Goal: Information Seeking & Learning: Learn about a topic

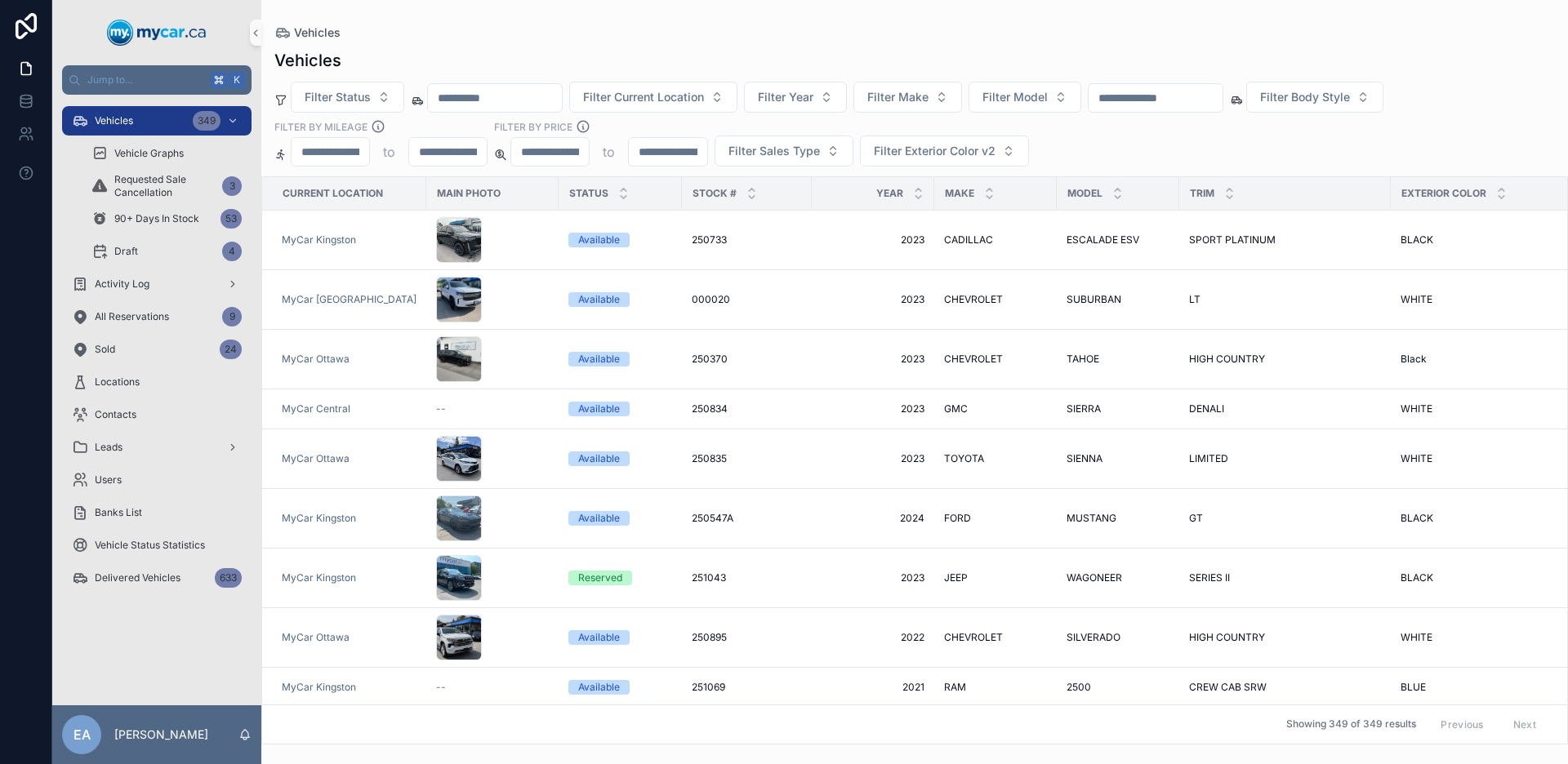
click at [1163, 111] on div "scrollable content" at bounding box center [1156, 98] width 135 height 29
click at [1170, 101] on input "scrollable content" at bounding box center [1156, 98] width 134 height 23
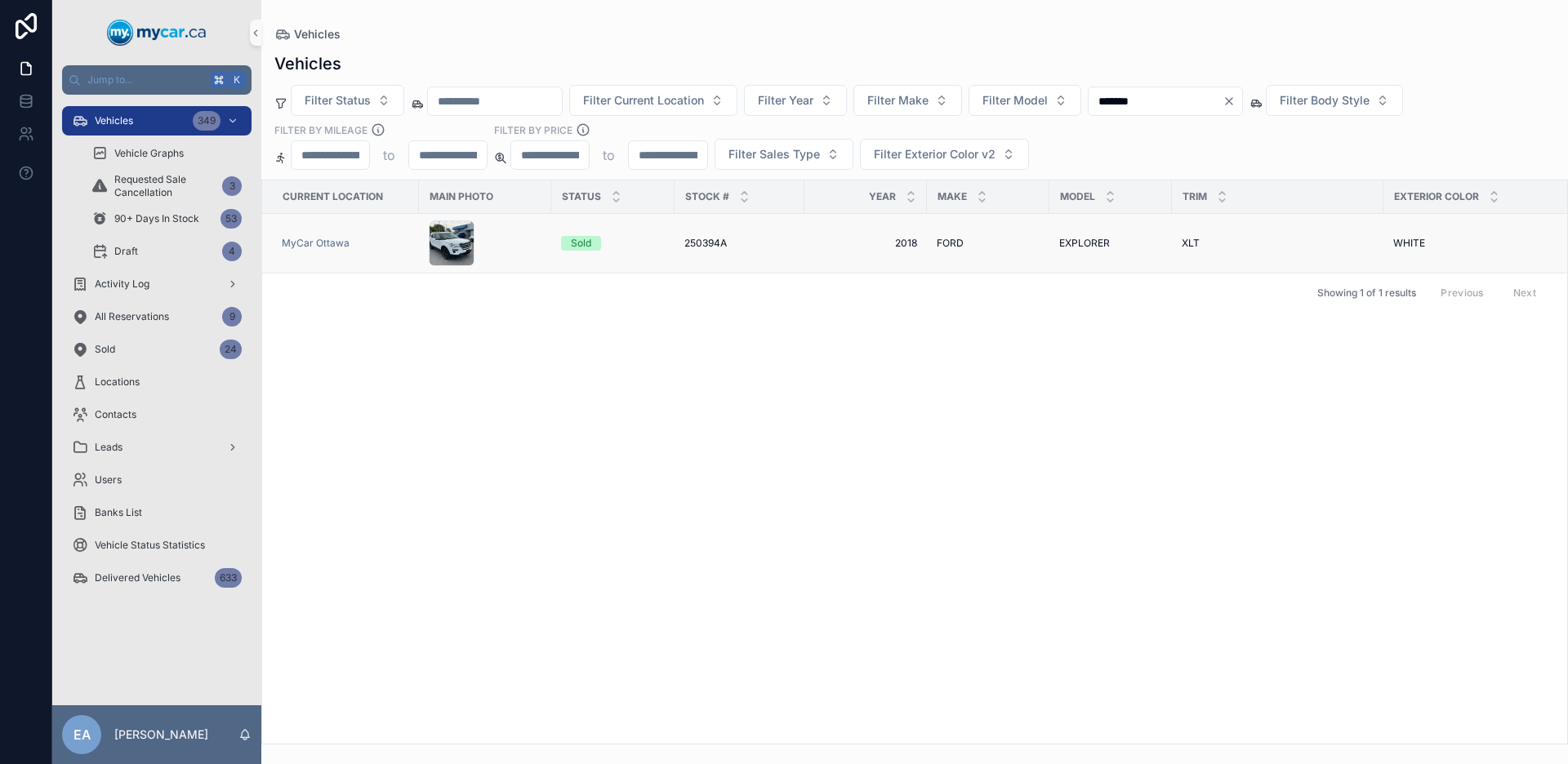
type input "*******"
click at [711, 249] on td "250394A 250394A" at bounding box center [740, 243] width 130 height 59
click at [712, 243] on span "250394A" at bounding box center [706, 243] width 42 height 13
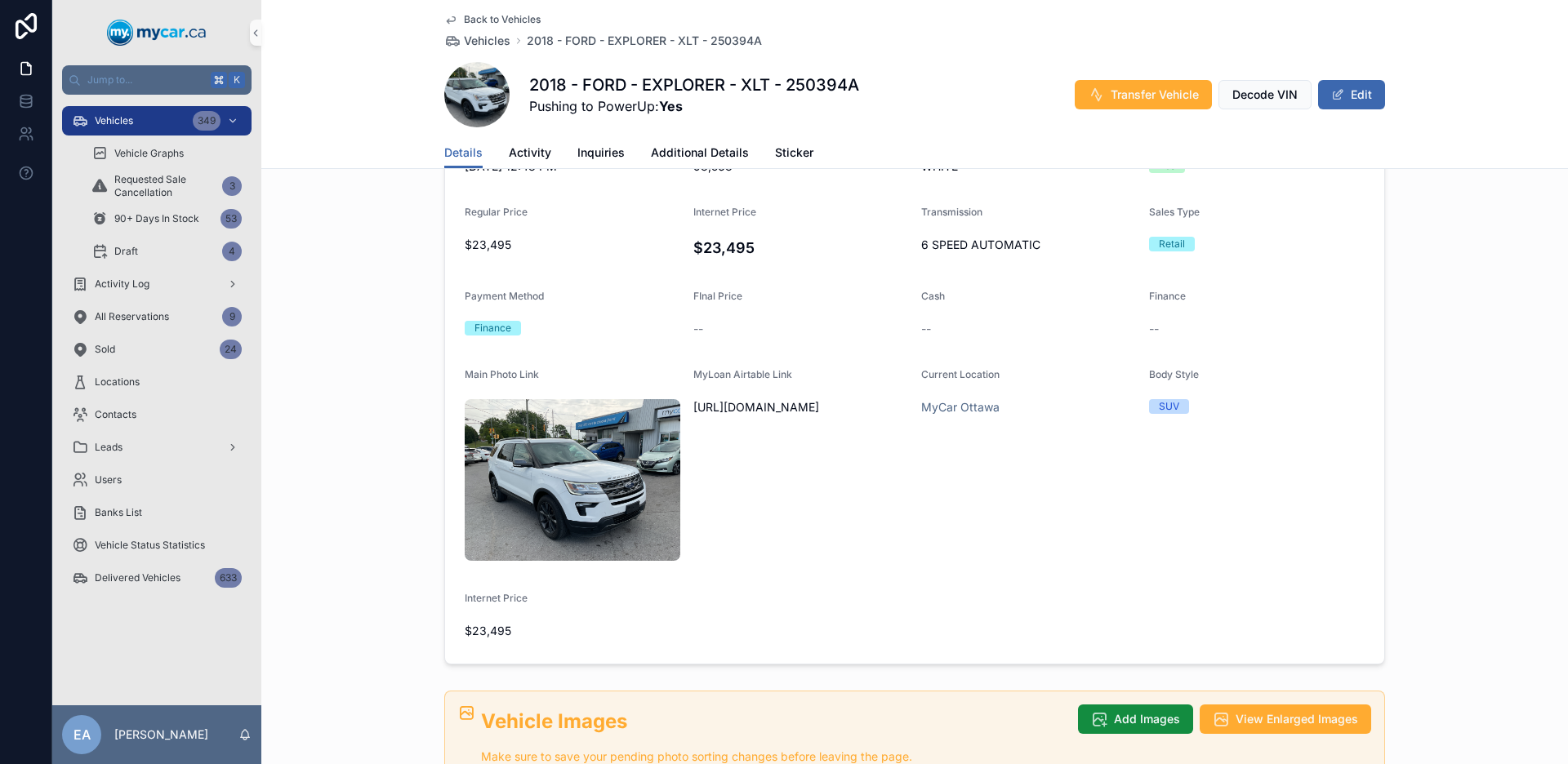
scroll to position [586, 0]
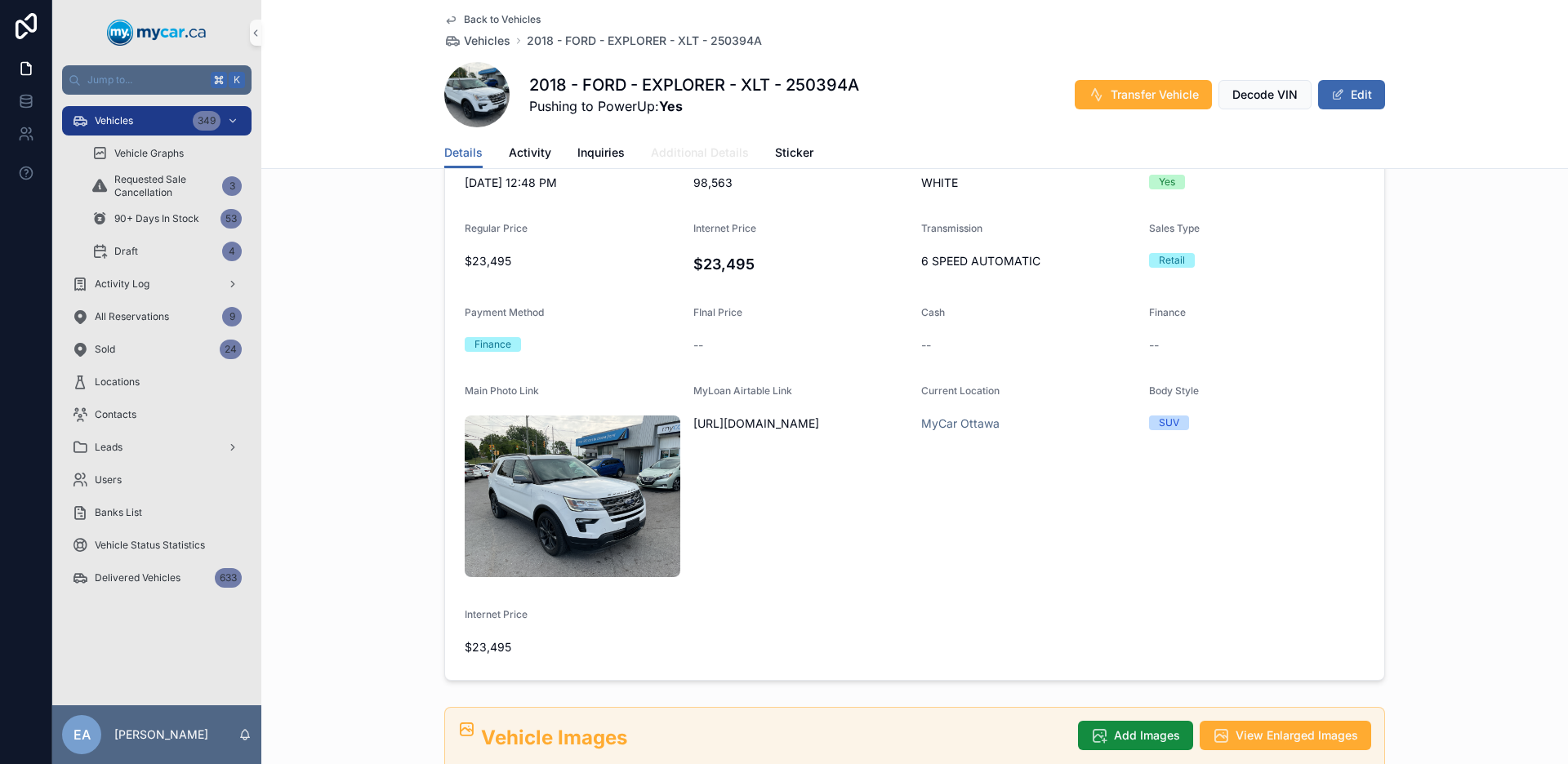
click at [720, 158] on span "Additional Details" at bounding box center [699, 153] width 98 height 16
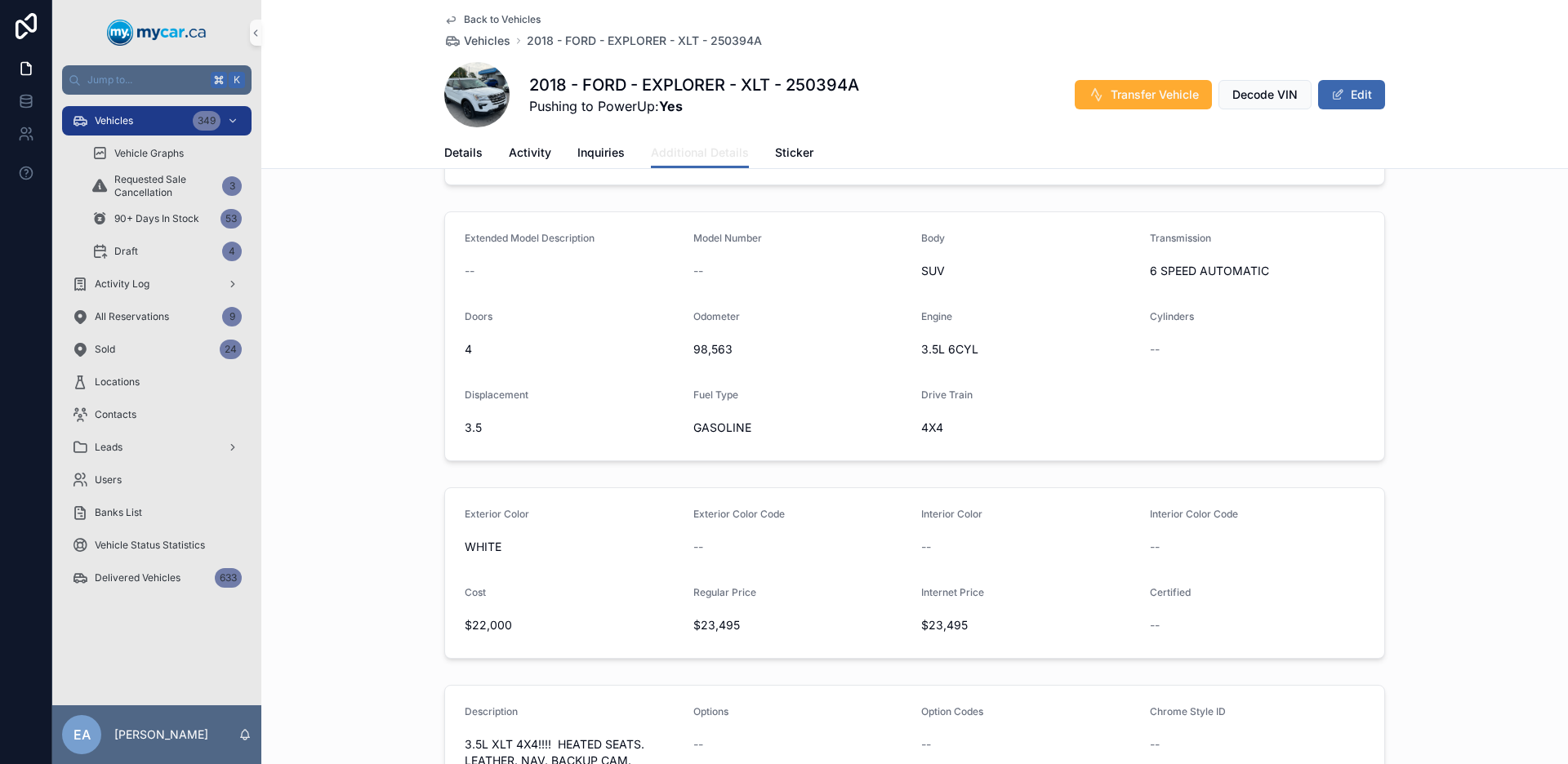
scroll to position [269, 0]
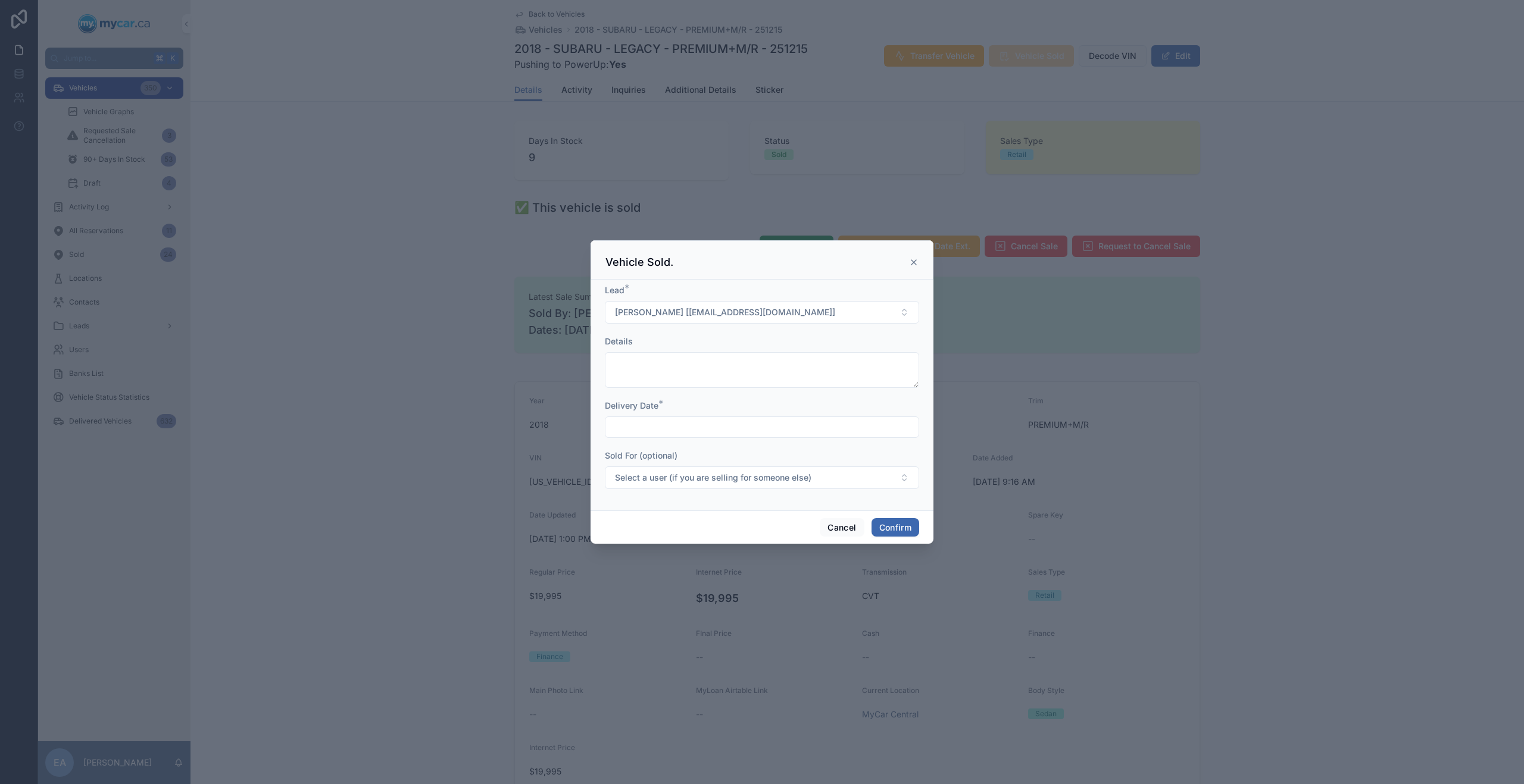
click at [470, 259] on div at bounding box center [762, 392] width 1524 height 784
click at [852, 526] on button "Cancel" at bounding box center [842, 528] width 44 height 19
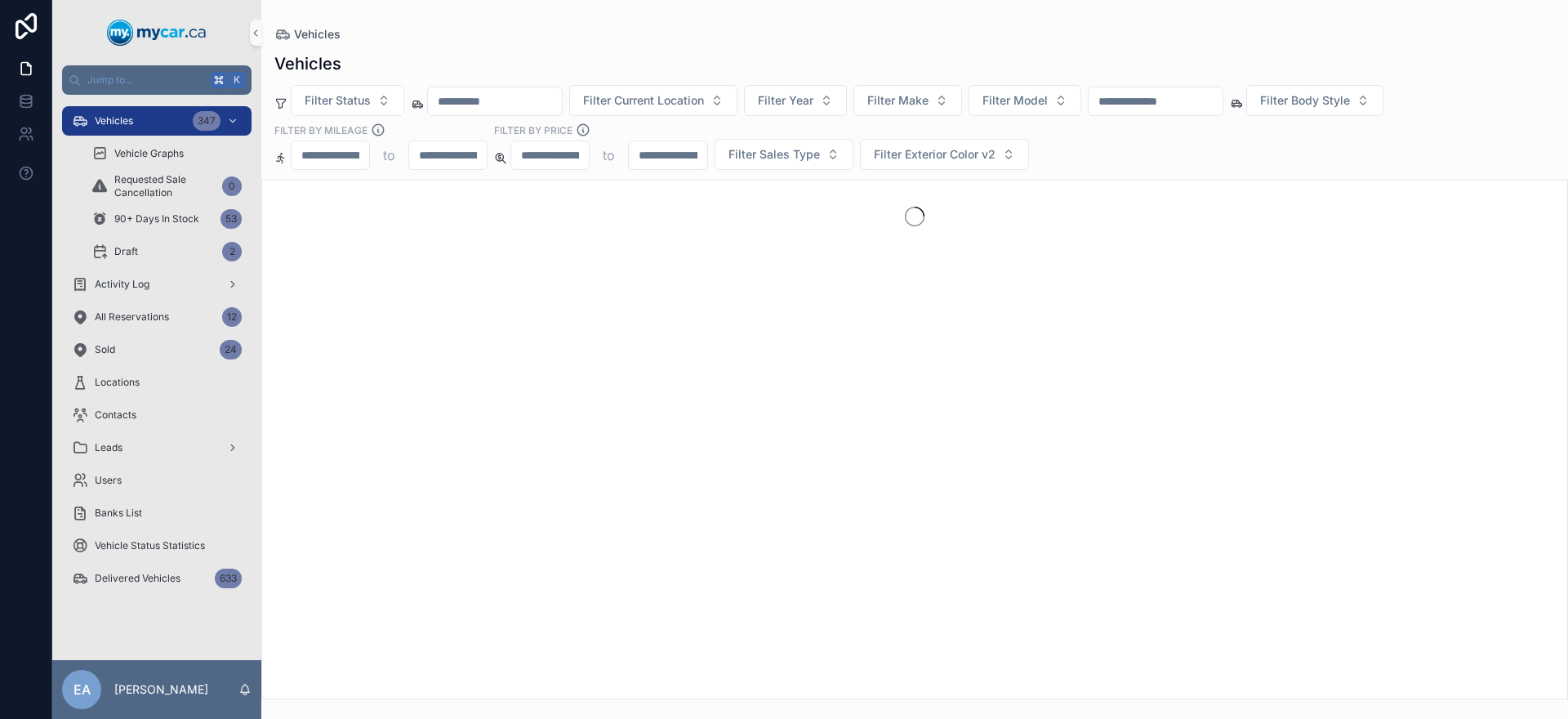
click at [1159, 97] on input "scrollable content" at bounding box center [1156, 101] width 134 height 23
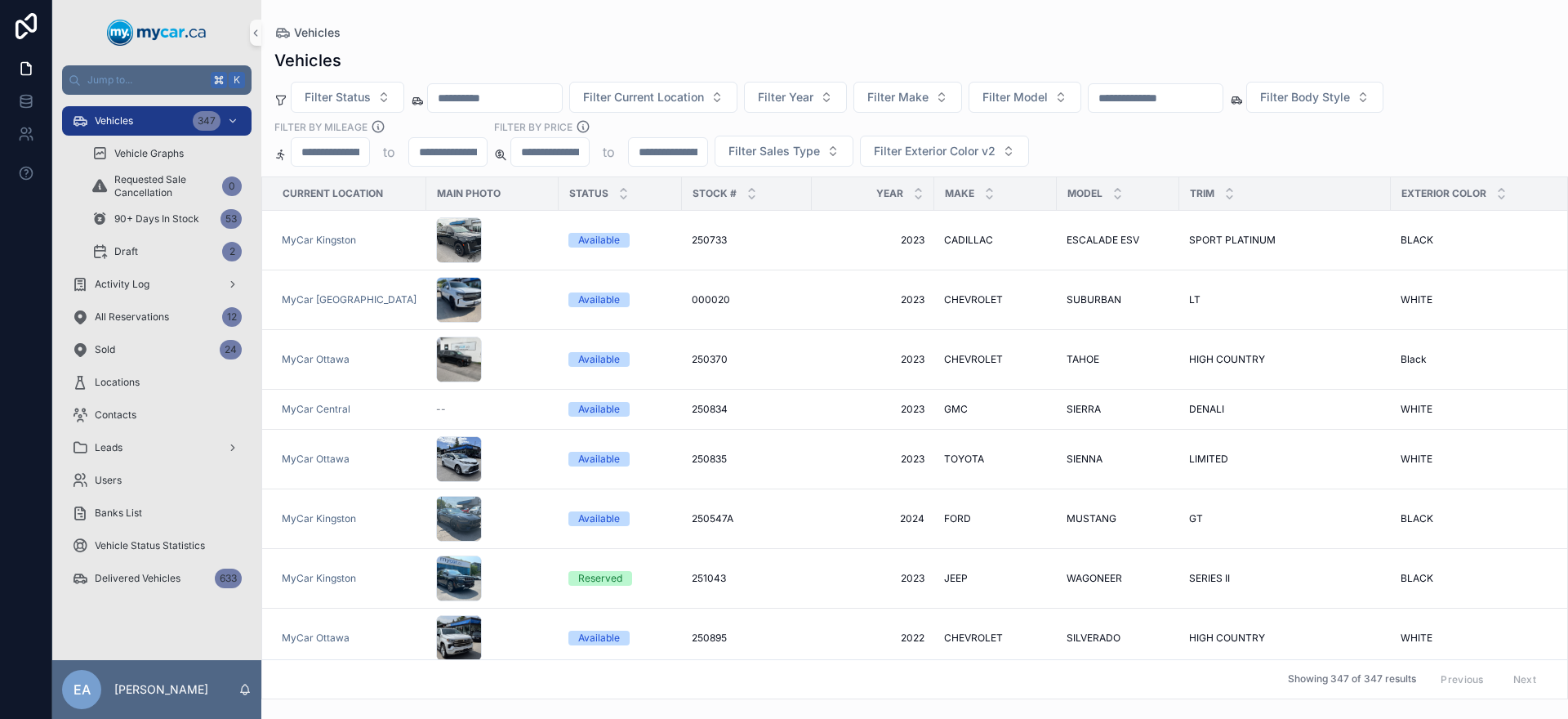
paste input "******"
type input "******"
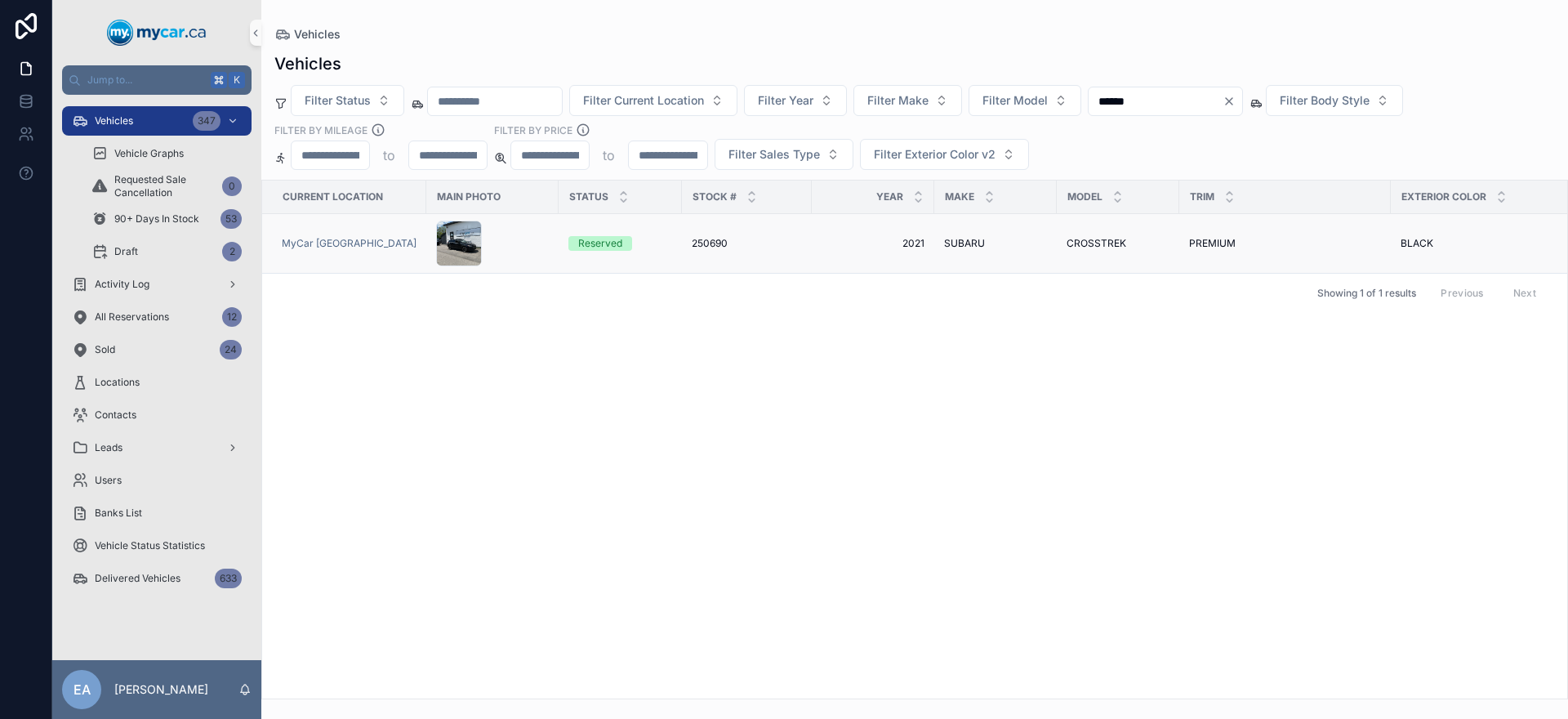
click at [692, 241] on span "250690" at bounding box center [709, 243] width 36 height 13
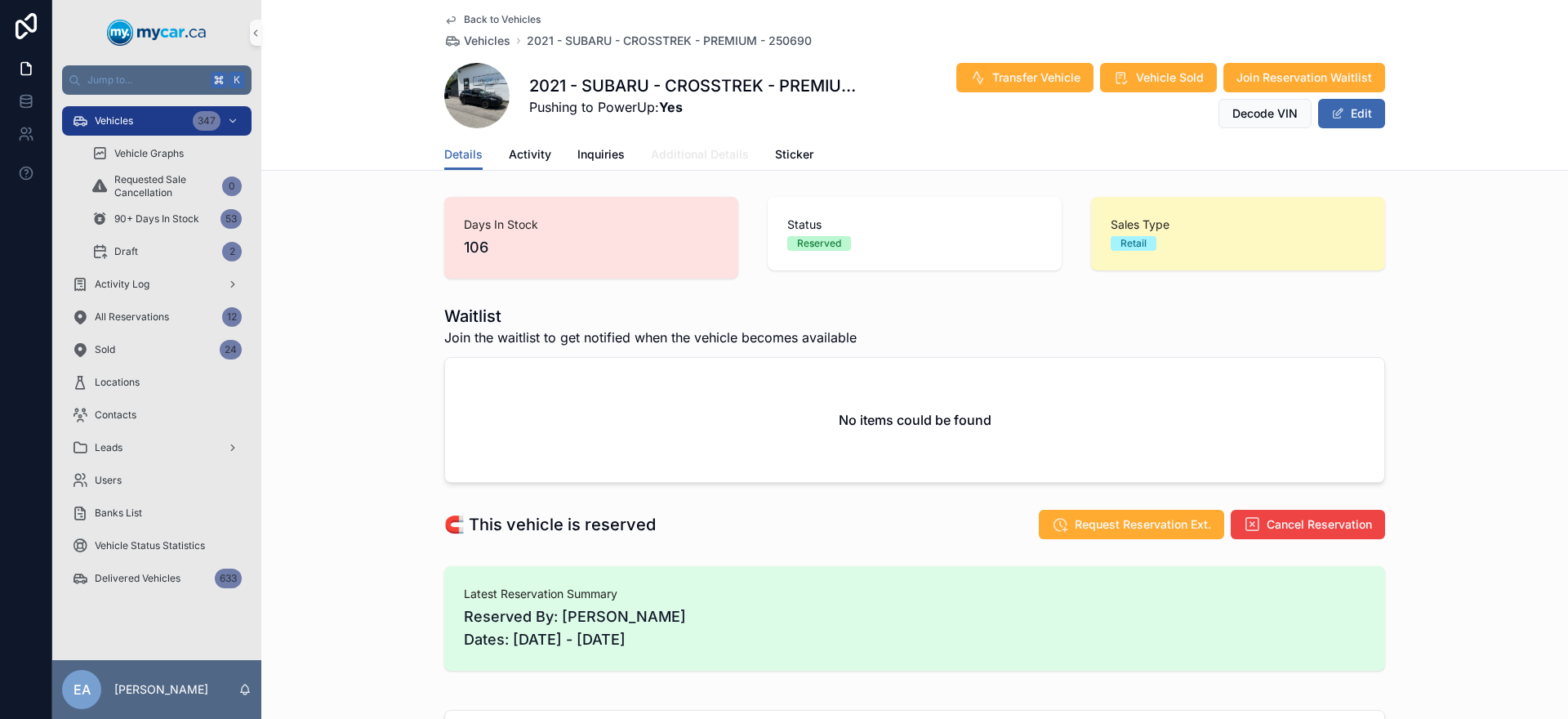
click at [685, 156] on span "Additional Details" at bounding box center [699, 155] width 98 height 16
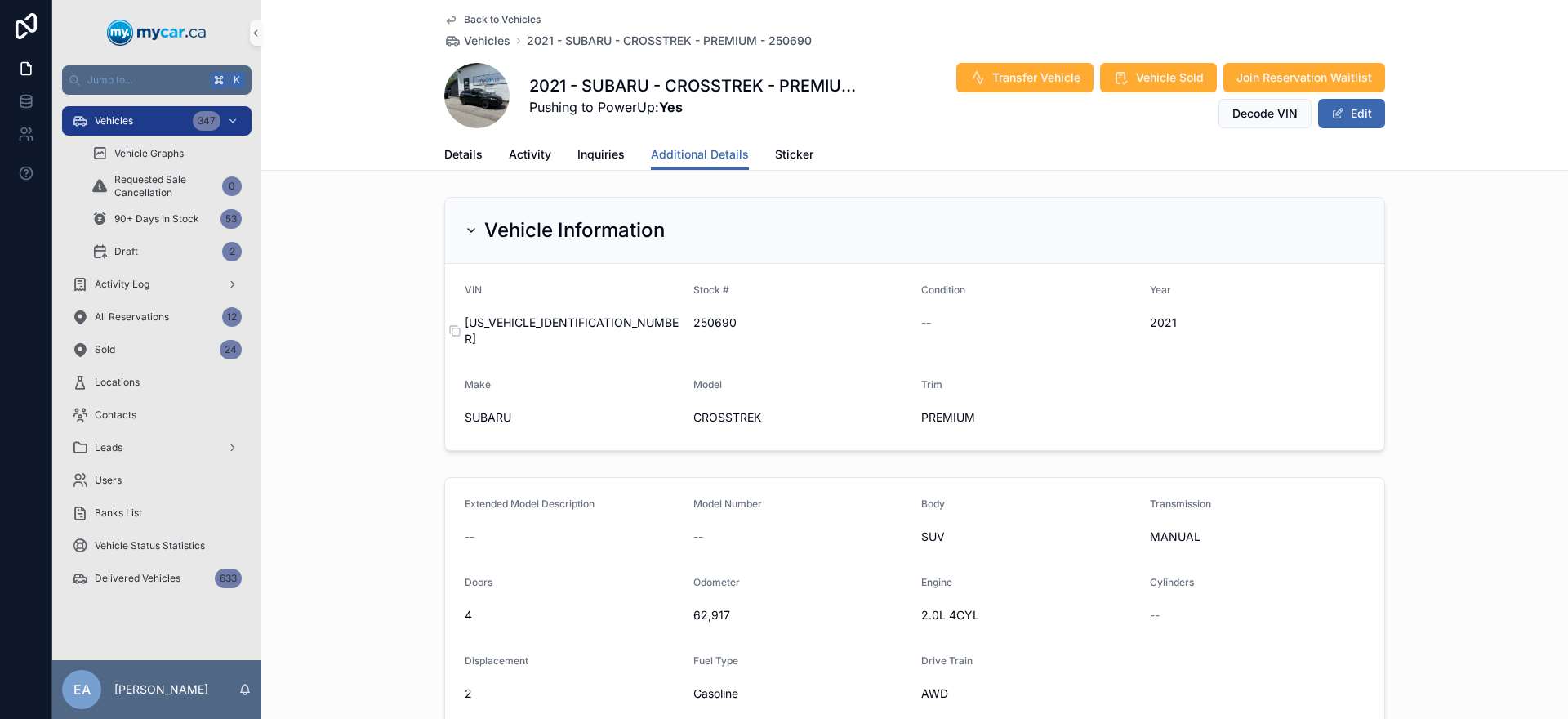
click at [563, 326] on span "JF2GTACC1M9673805" at bounding box center [572, 331] width 216 height 33
copy span "JF2GTACC1M9673805"
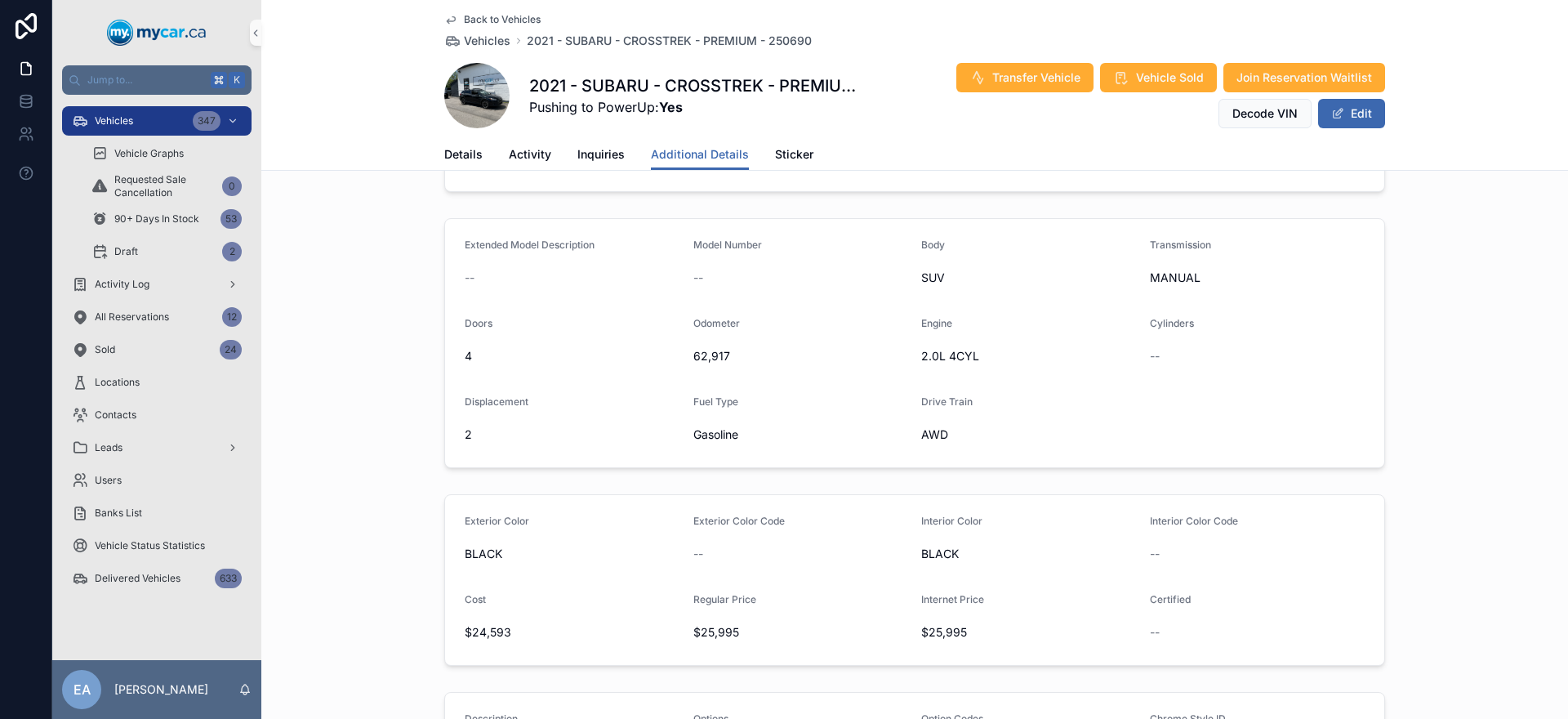
scroll to position [269, 0]
drag, startPoint x: 463, startPoint y: 609, endPoint x: 513, endPoint y: 609, distance: 50.0
click at [513, 615] on span "$24,593" at bounding box center [572, 623] width 216 height 16
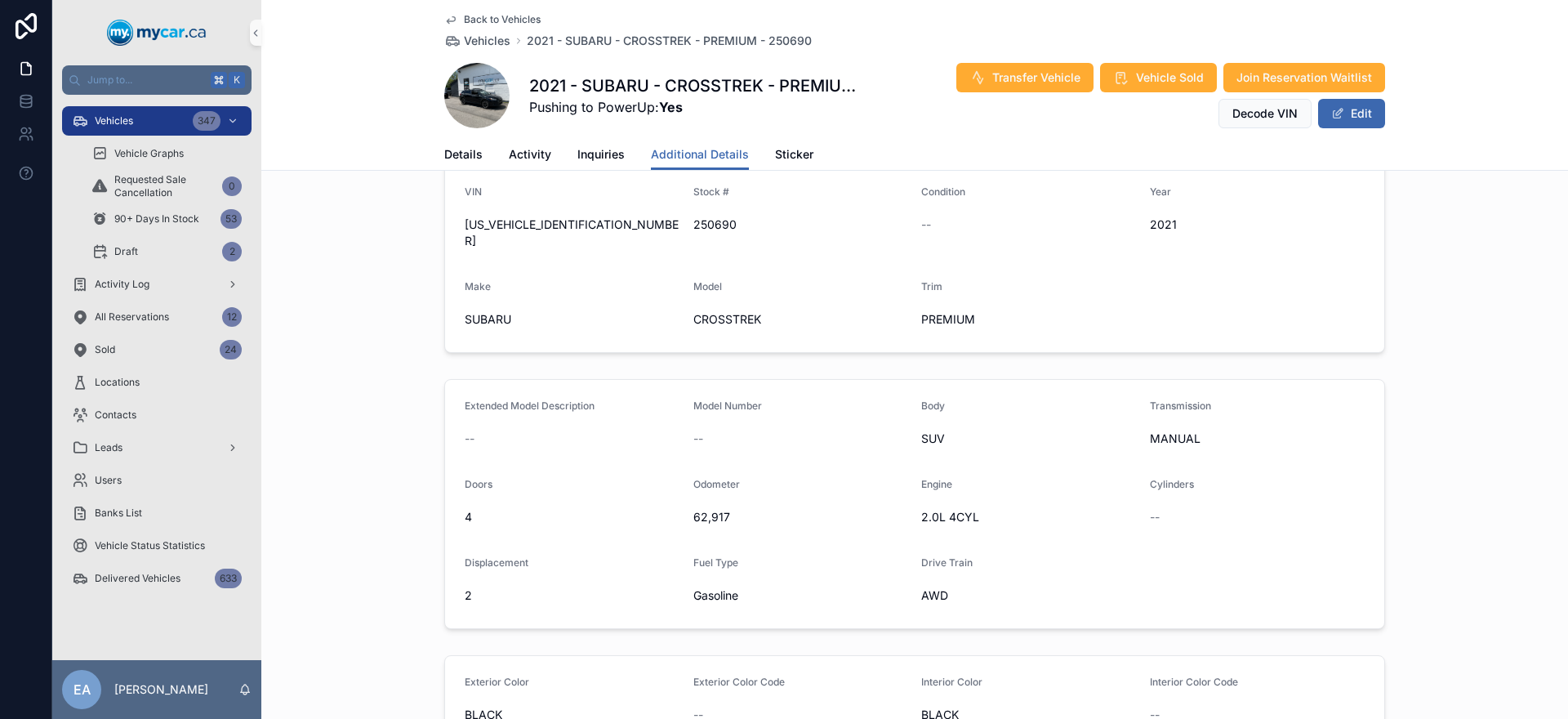
scroll to position [0, 0]
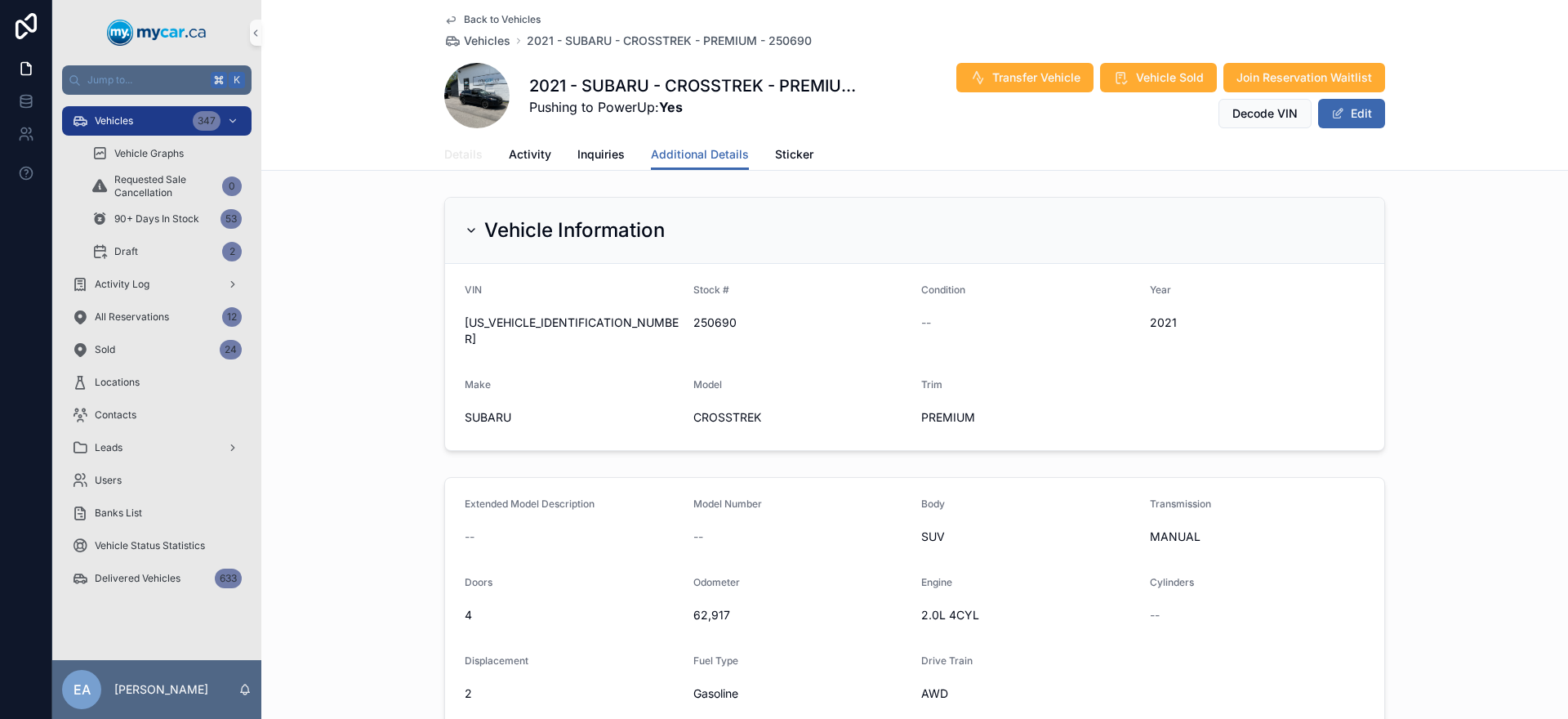
click at [464, 159] on span "Details" at bounding box center [464, 155] width 38 height 16
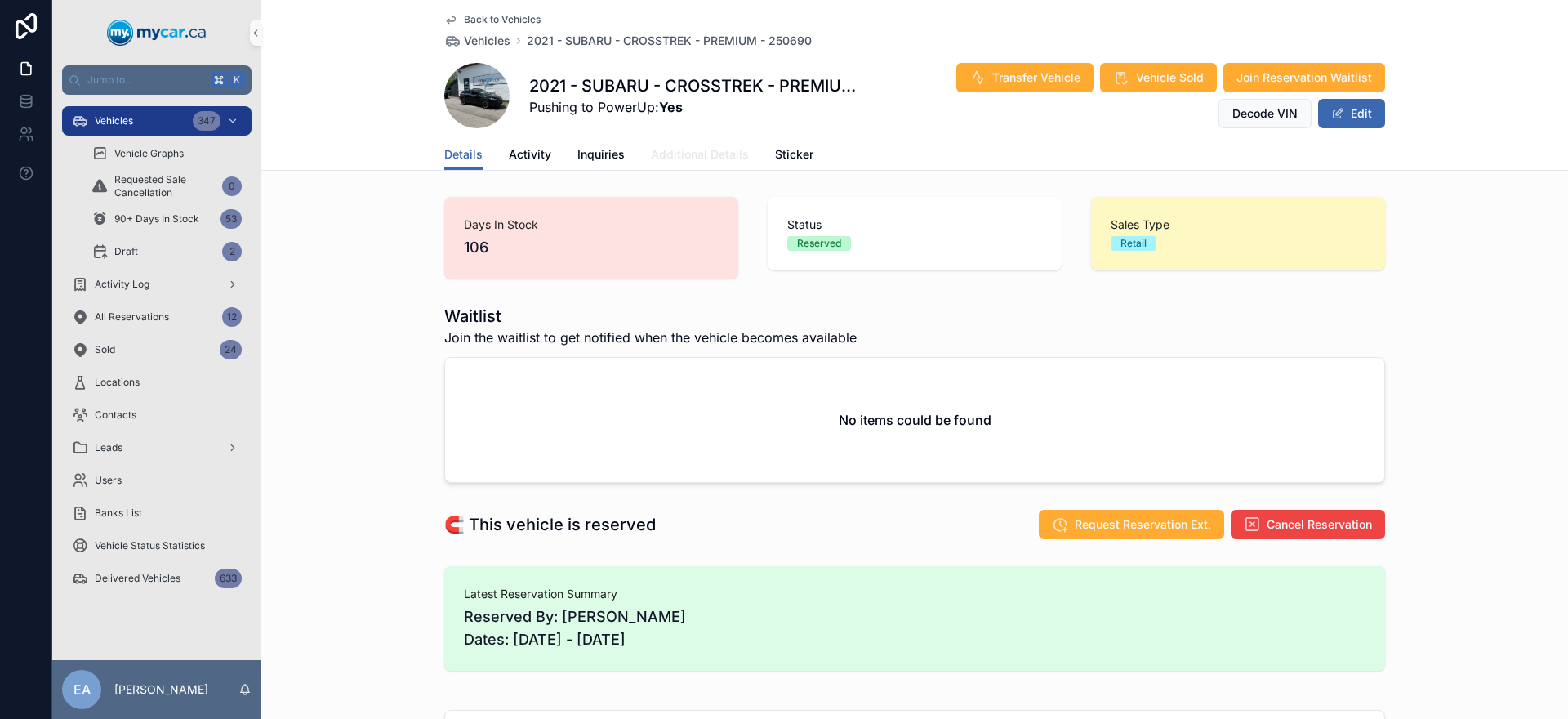
click at [701, 153] on span "Additional Details" at bounding box center [699, 155] width 98 height 16
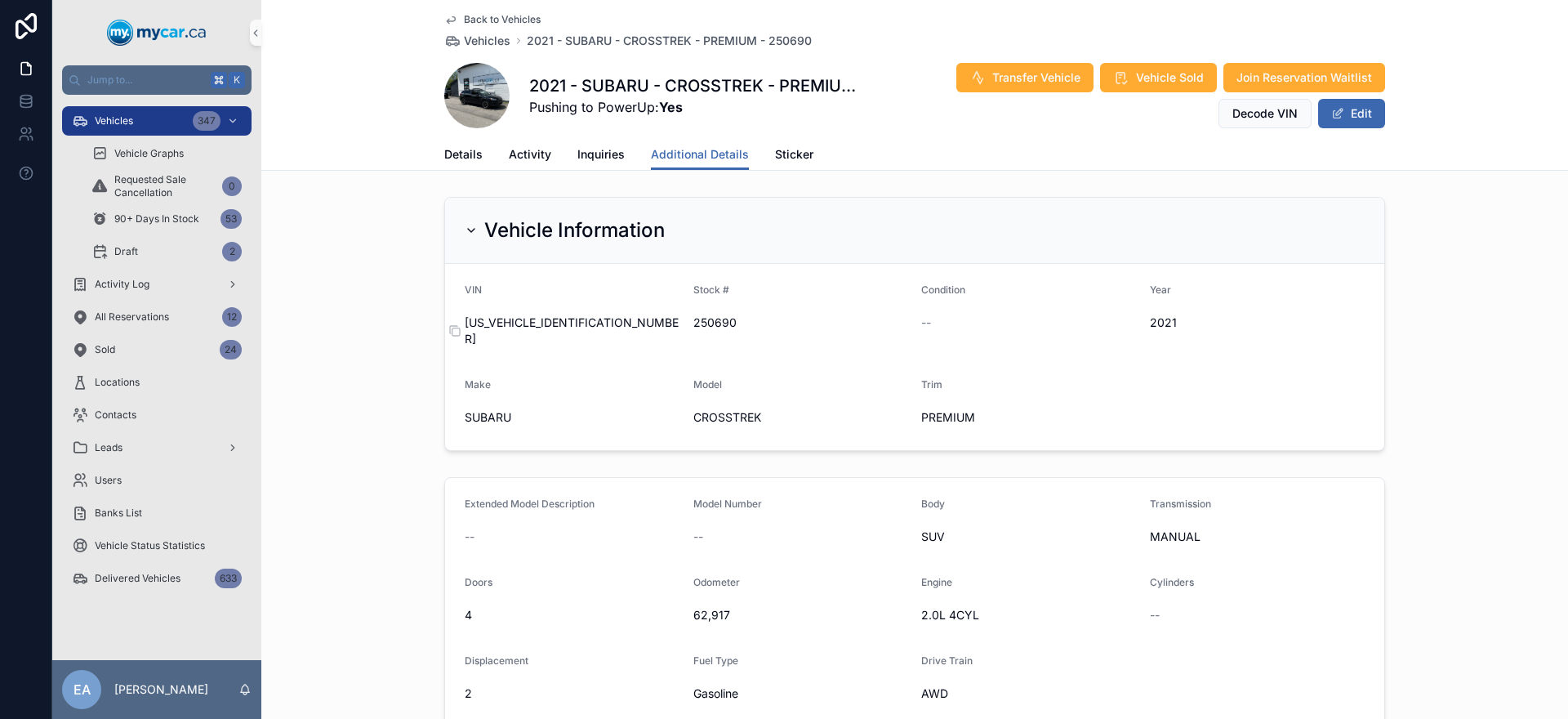
click at [514, 322] on span "JF2GTACC1M9673805" at bounding box center [572, 331] width 216 height 33
copy span "JF2GTACC1M9673805"
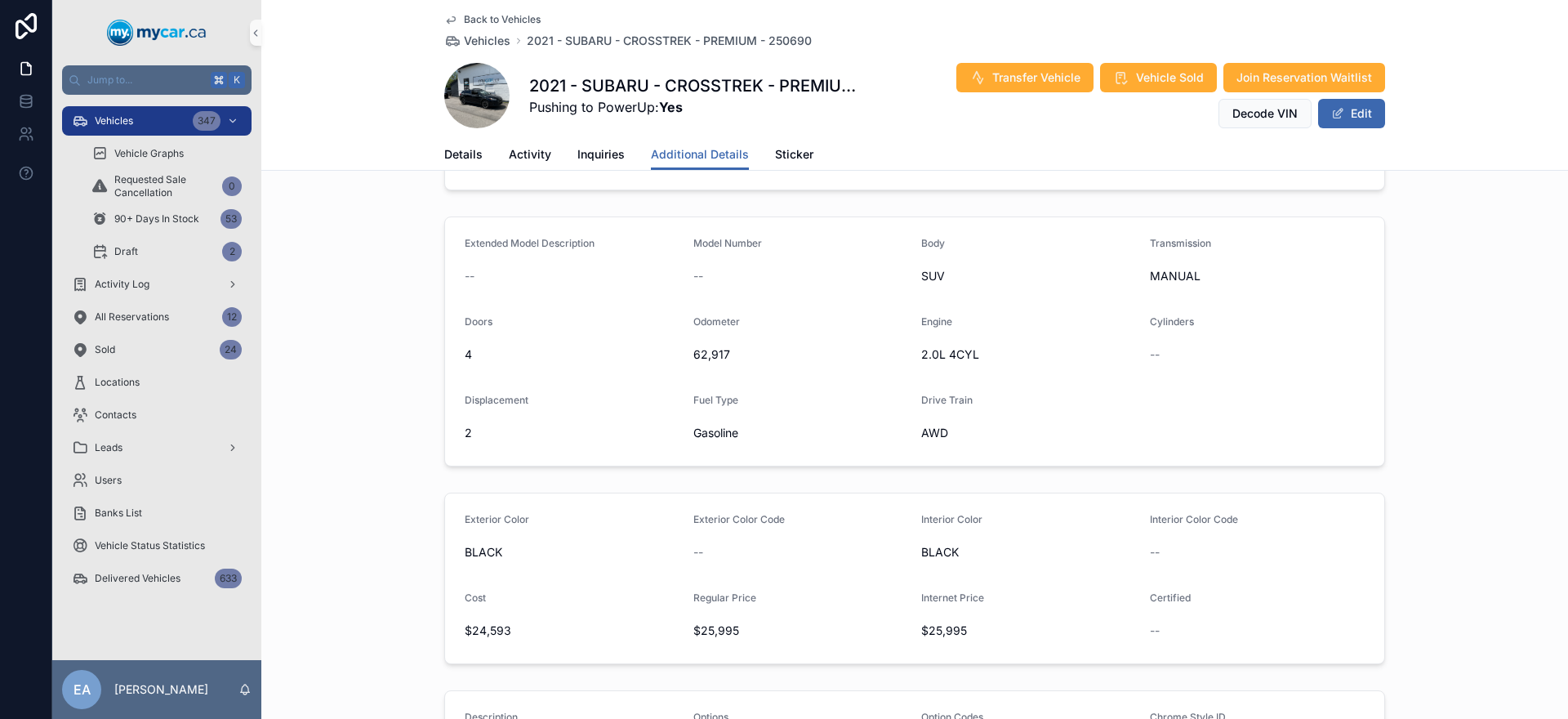
scroll to position [263, 0]
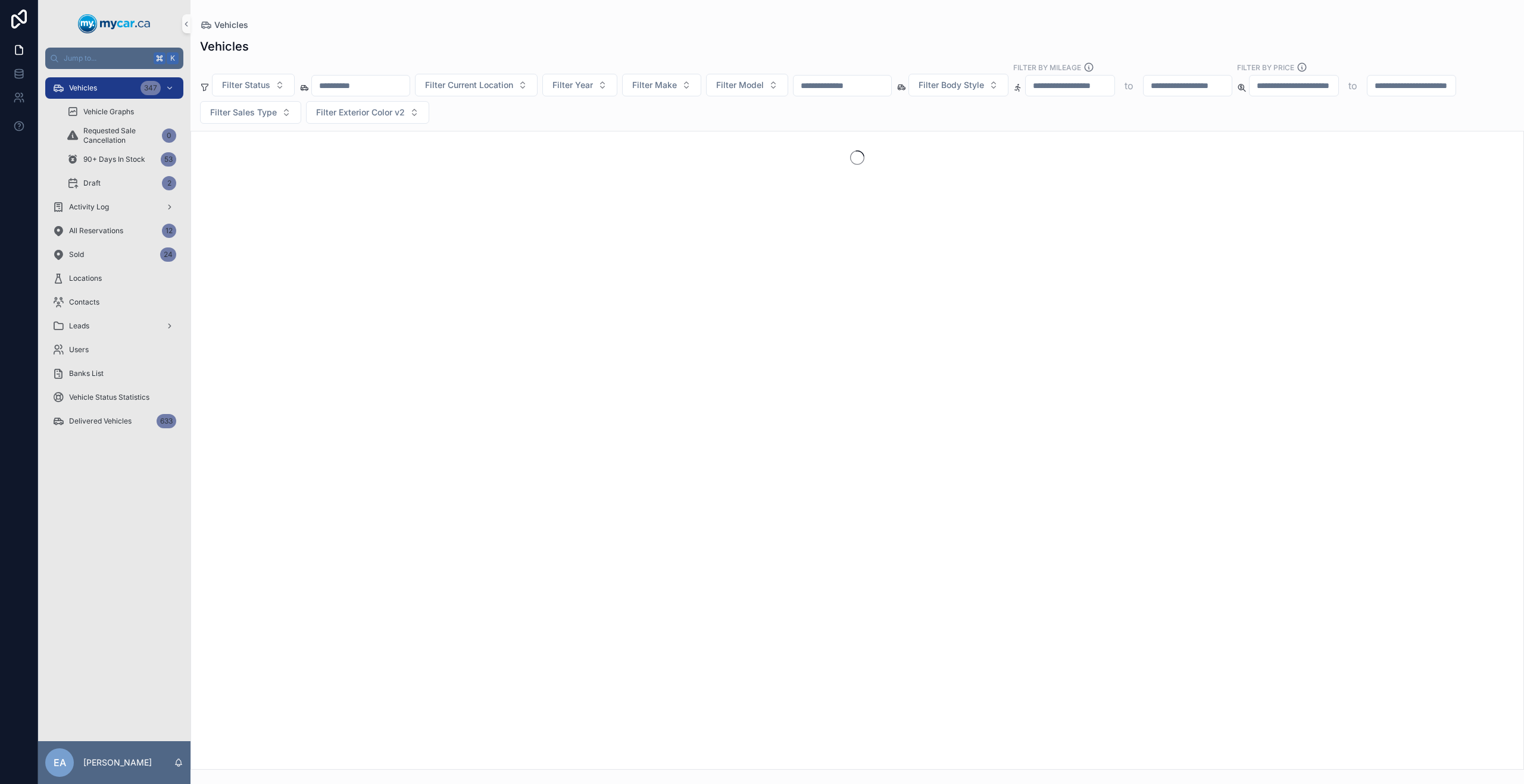
click at [850, 87] on input "scrollable content" at bounding box center [842, 85] width 98 height 17
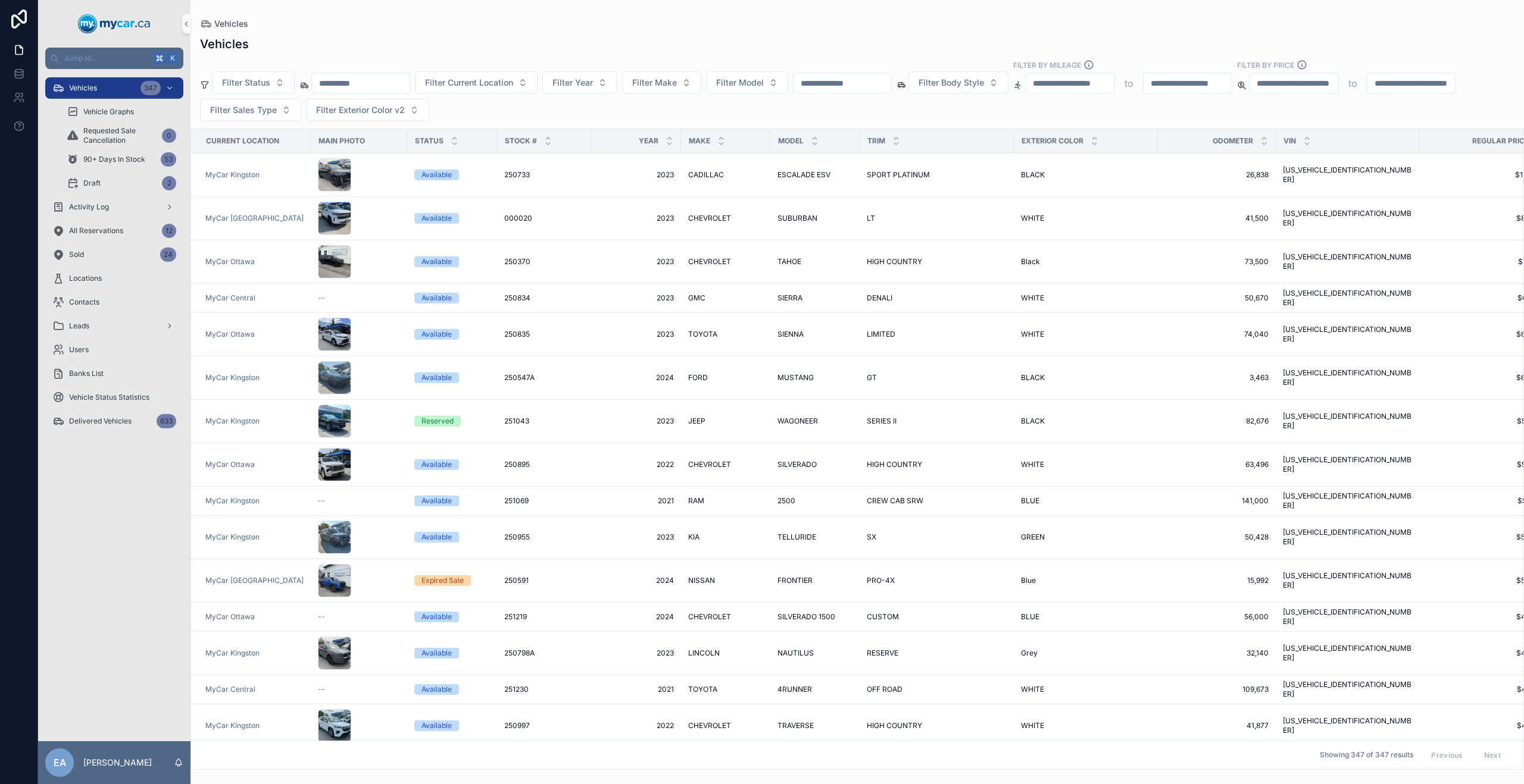
drag, startPoint x: 1088, startPoint y: 89, endPoint x: 872, endPoint y: 83, distance: 216.1
click at [1088, 89] on input "scrollable content" at bounding box center [1070, 83] width 89 height 17
click at [364, 79] on input "scrollable content" at bounding box center [361, 83] width 98 height 17
paste input "**********"
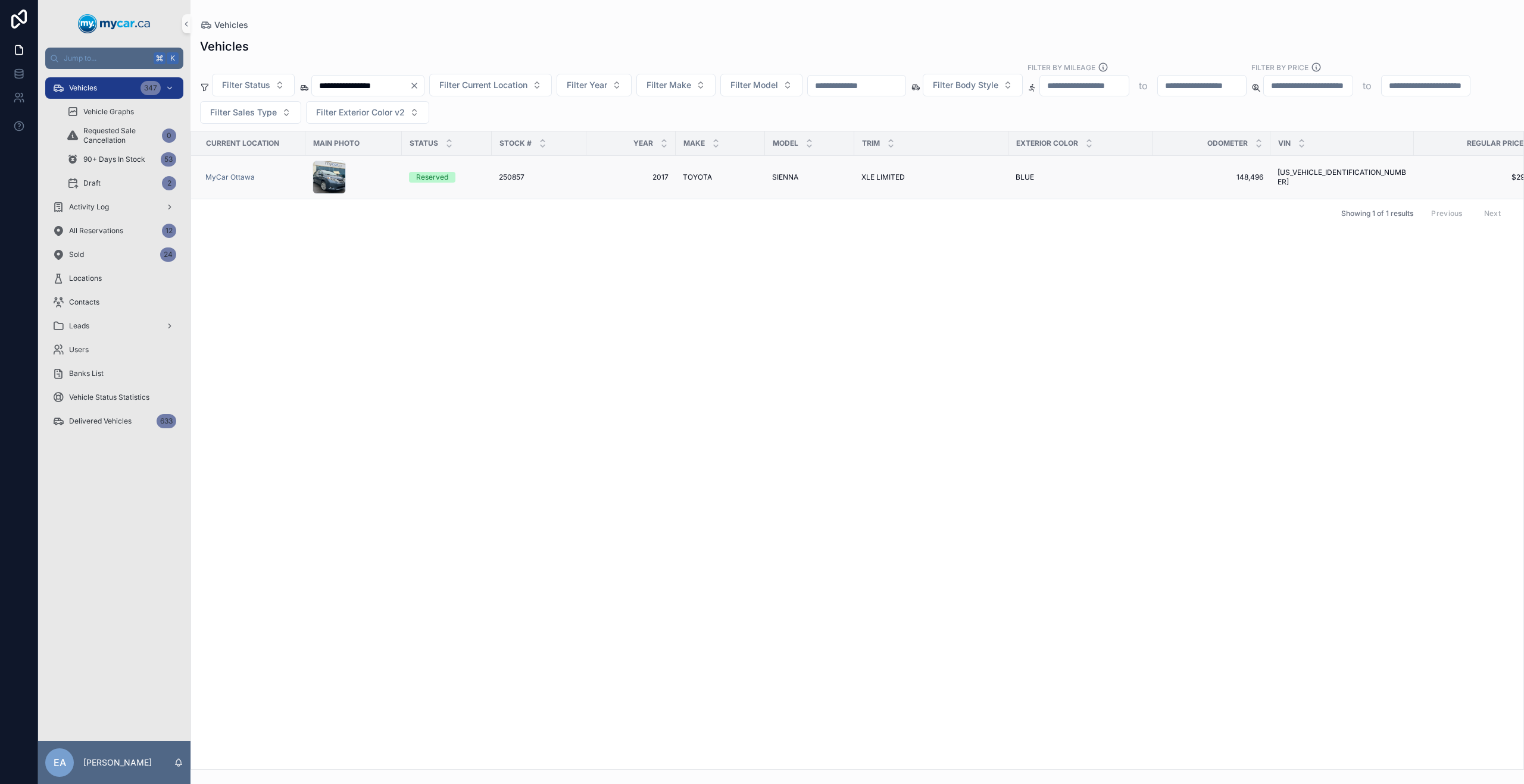
type input "**********"
click at [889, 179] on span "XLE LIMITED" at bounding box center [883, 177] width 43 height 9
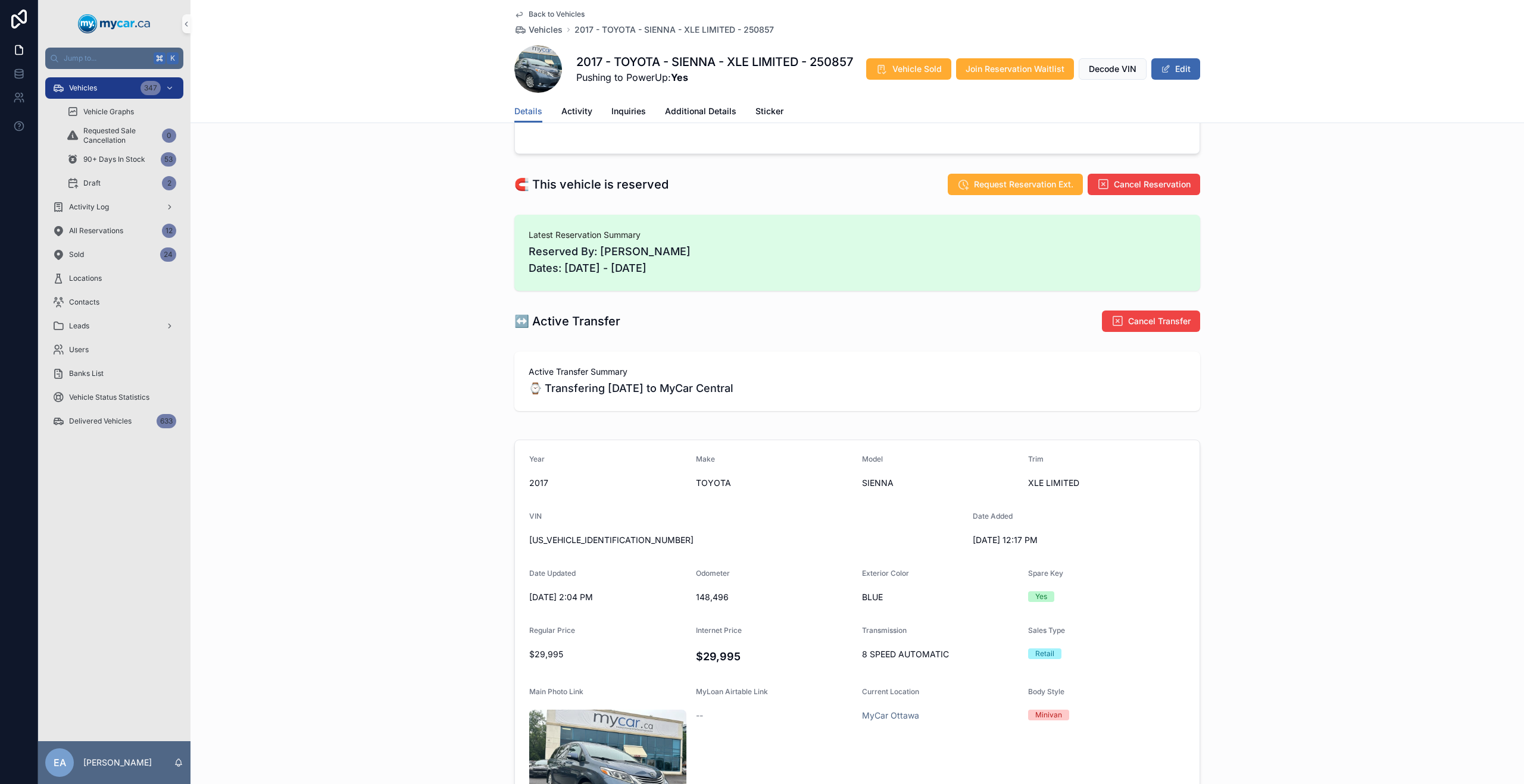
scroll to position [42, 0]
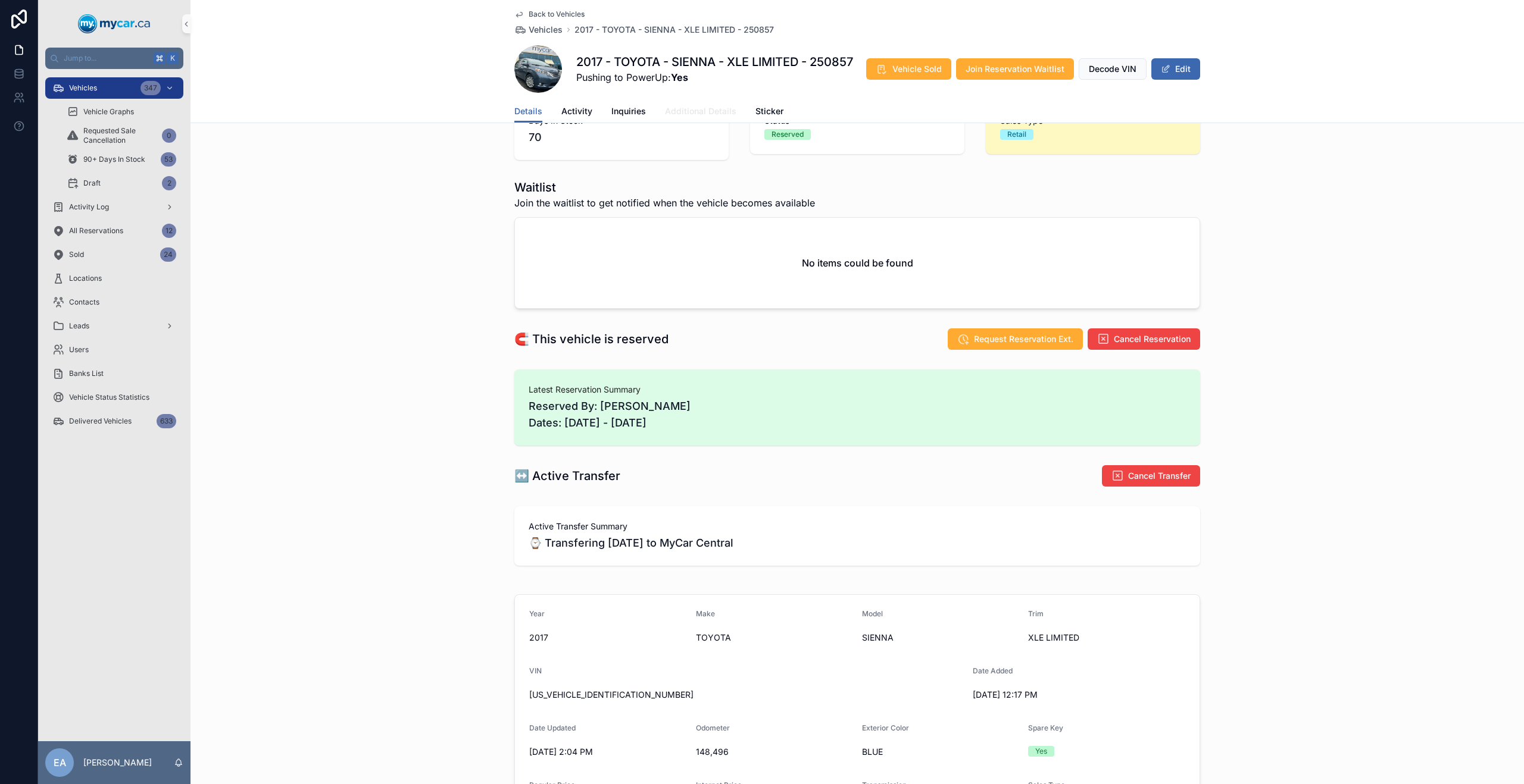
click at [690, 117] on span "Additional Details" at bounding box center [700, 111] width 71 height 12
